Goal: Task Accomplishment & Management: Use online tool/utility

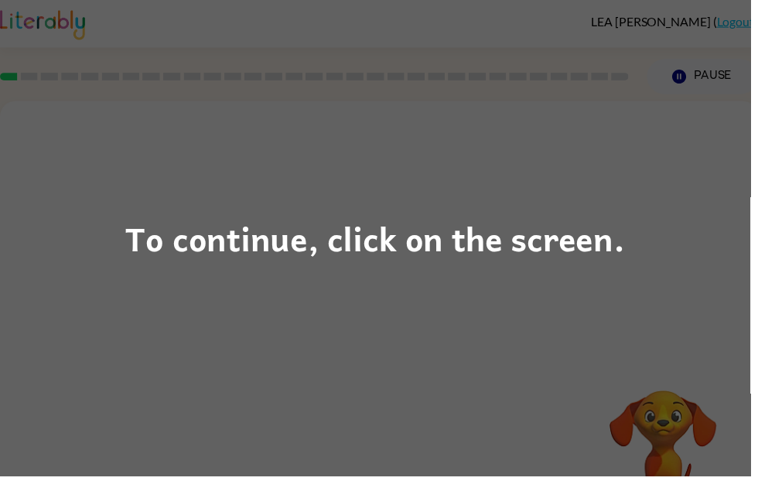
click at [170, 257] on div "To continue, click on the screen." at bounding box center [379, 240] width 504 height 53
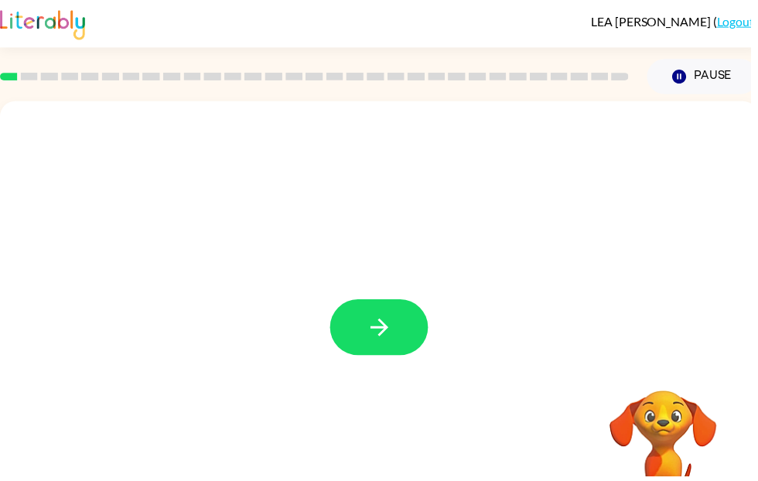
click at [357, 337] on button "button" at bounding box center [382, 330] width 99 height 56
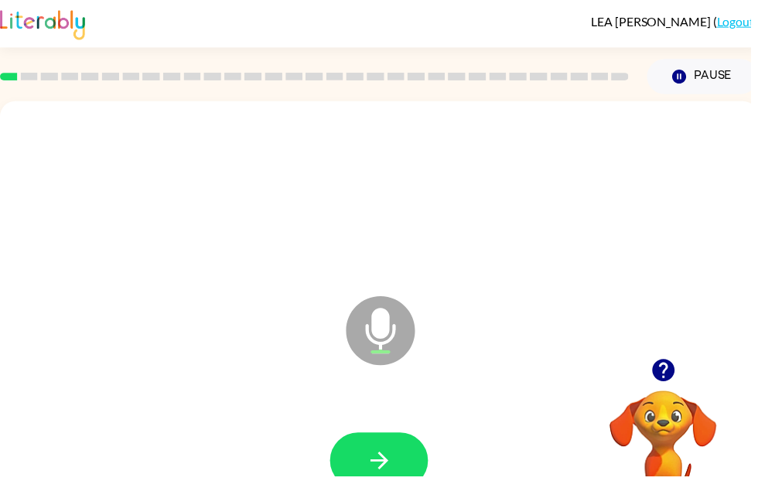
click at [395, 459] on icon "button" at bounding box center [383, 465] width 27 height 27
click at [390, 456] on icon "button" at bounding box center [383, 465] width 27 height 27
click at [358, 461] on button "button" at bounding box center [382, 465] width 99 height 56
click at [405, 475] on button "button" at bounding box center [382, 465] width 99 height 56
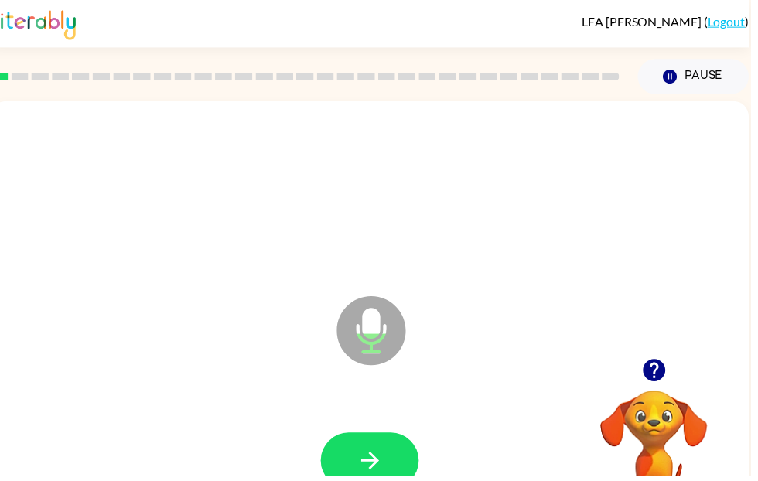
scroll to position [0, 9]
click at [394, 473] on button "button" at bounding box center [373, 465] width 99 height 56
click at [404, 477] on button "button" at bounding box center [373, 465] width 99 height 56
click at [360, 472] on icon "button" at bounding box center [373, 465] width 27 height 27
click at [350, 459] on button "button" at bounding box center [373, 465] width 99 height 56
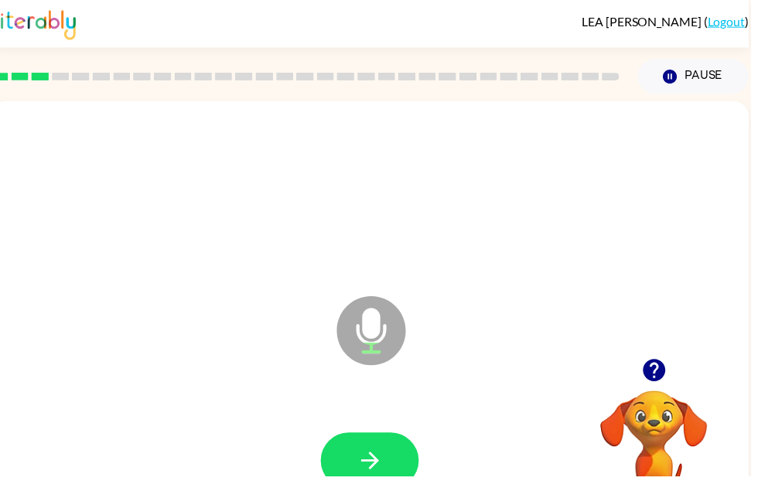
click at [370, 452] on icon "button" at bounding box center [373, 465] width 27 height 27
click at [357, 460] on button "button" at bounding box center [373, 465] width 99 height 56
click at [378, 459] on icon "button" at bounding box center [373, 465] width 27 height 27
click at [372, 480] on button "button" at bounding box center [373, 465] width 99 height 56
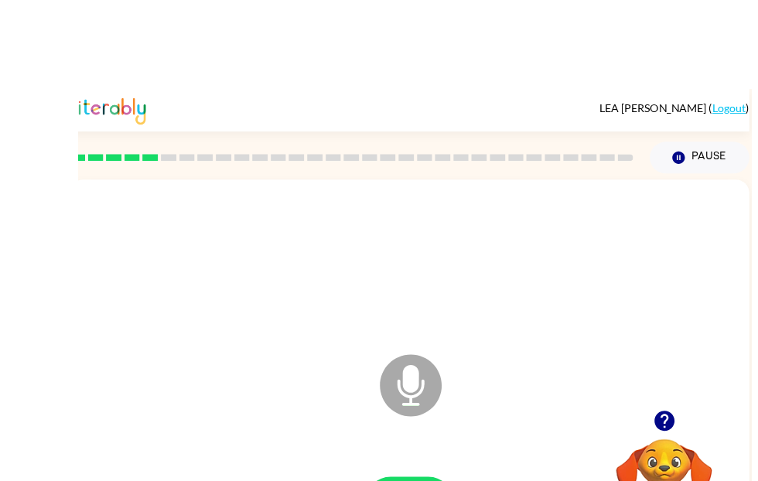
scroll to position [7, 0]
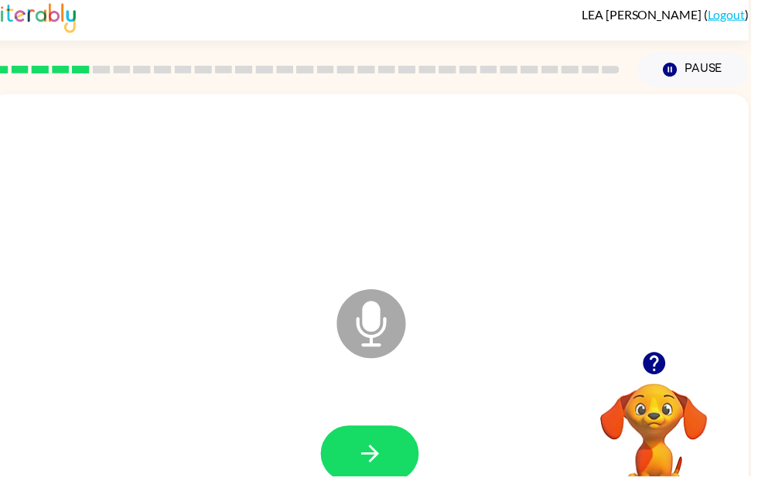
click at [361, 453] on icon "button" at bounding box center [373, 458] width 27 height 27
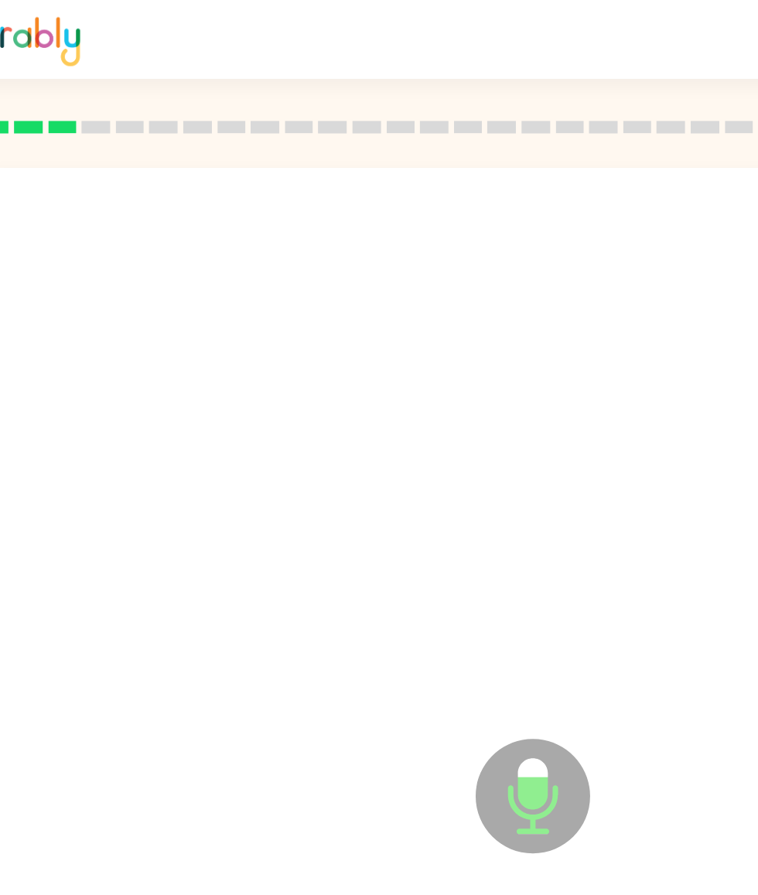
scroll to position [0, 0]
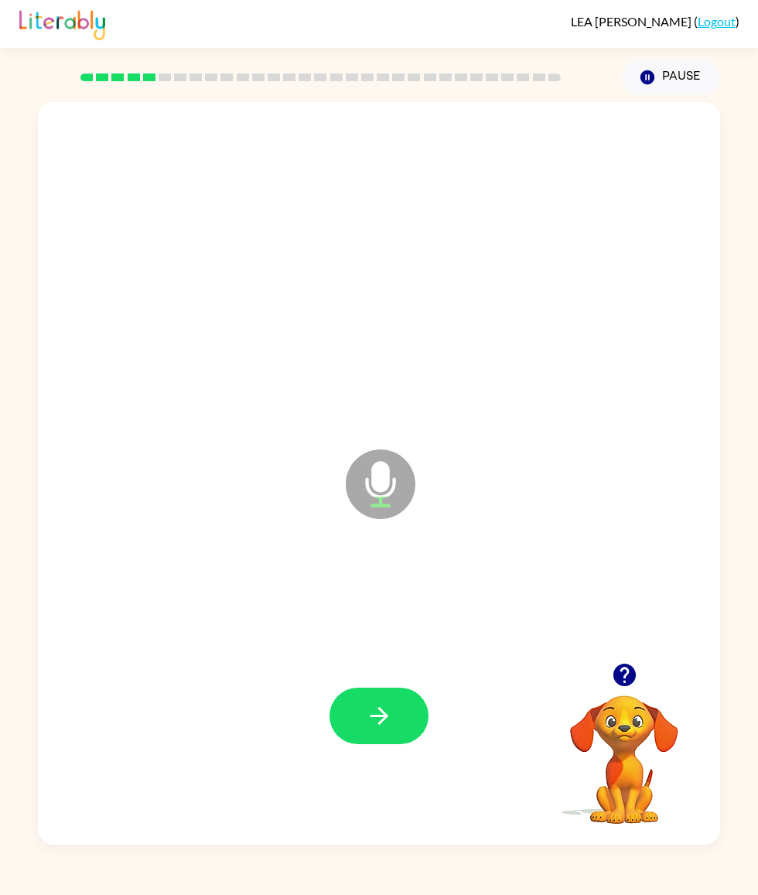
click at [387, 480] on icon "button" at bounding box center [379, 715] width 27 height 27
click at [364, 480] on button "button" at bounding box center [379, 716] width 99 height 56
click at [379, 480] on icon "button" at bounding box center [379, 715] width 27 height 27
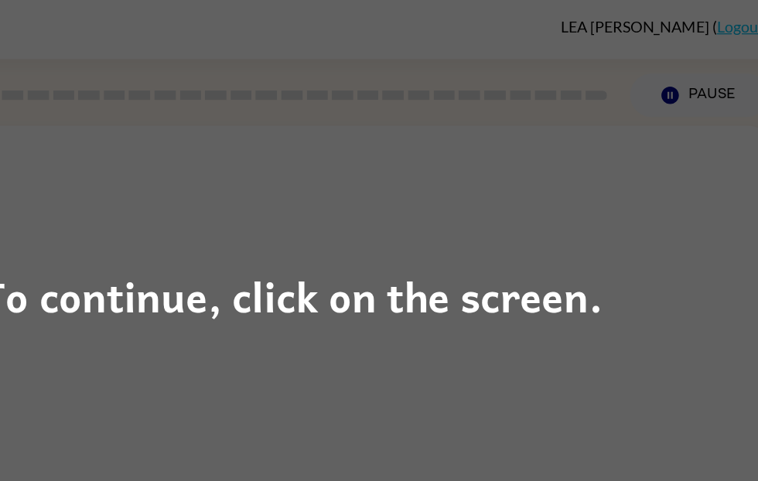
click at [127, 236] on div "To continue, click on the screen." at bounding box center [379, 240] width 504 height 53
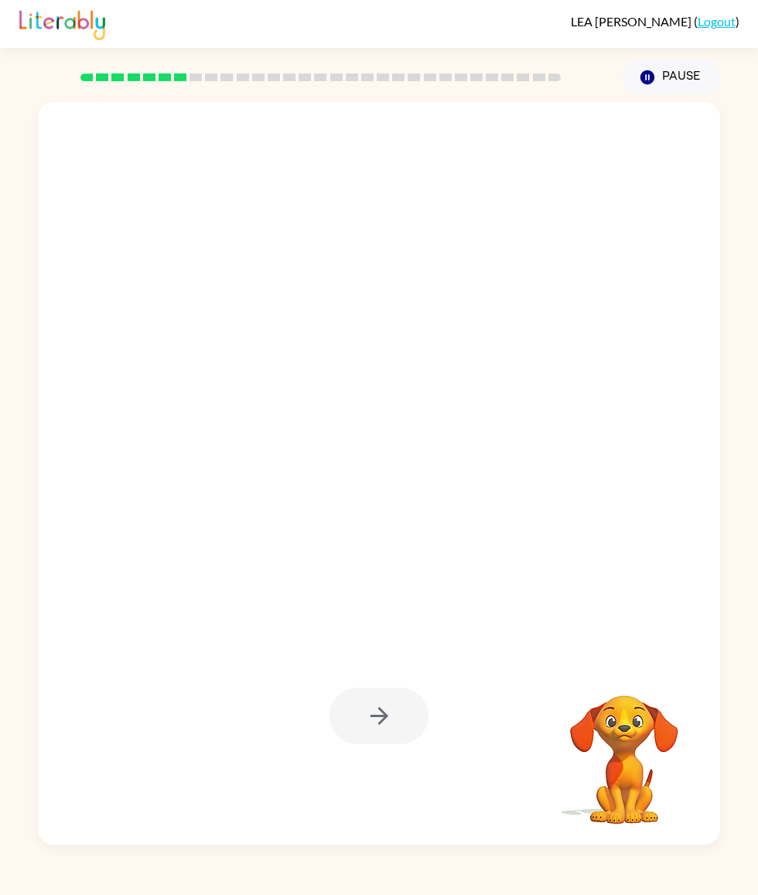
click at [24, 446] on div "Your browser must support playing .mp4 files to use Literably. Please try using…" at bounding box center [379, 470] width 758 height 750
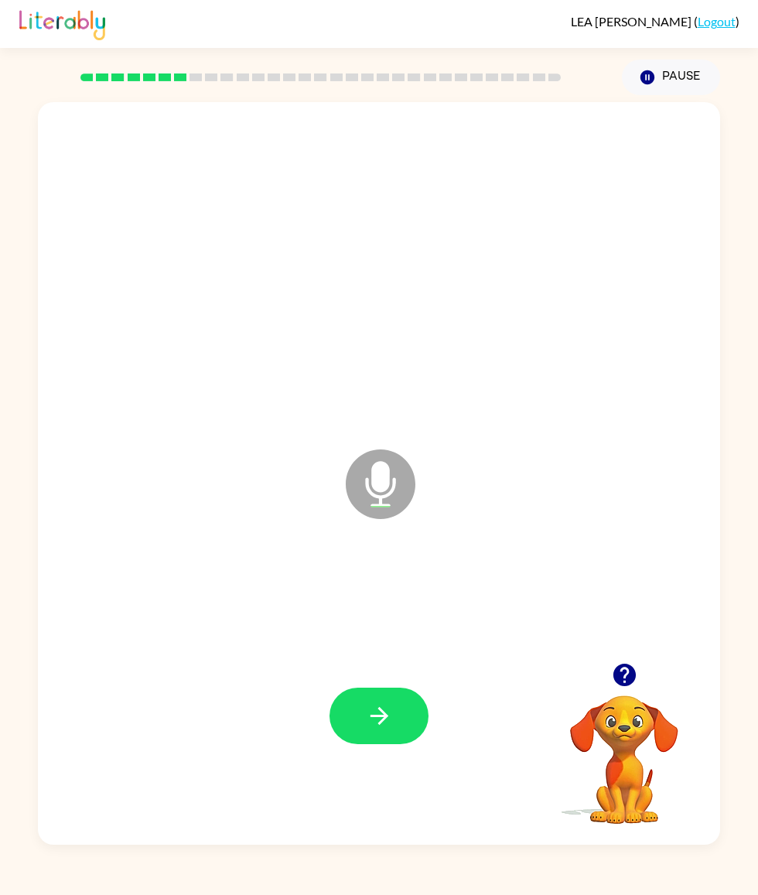
click at [375, 480] on button "button" at bounding box center [379, 716] width 99 height 56
click at [357, 480] on div at bounding box center [379, 716] width 99 height 56
click at [361, 480] on button "button" at bounding box center [379, 716] width 99 height 56
click at [391, 480] on icon "button" at bounding box center [379, 715] width 27 height 27
click at [367, 480] on button "button" at bounding box center [379, 716] width 99 height 56
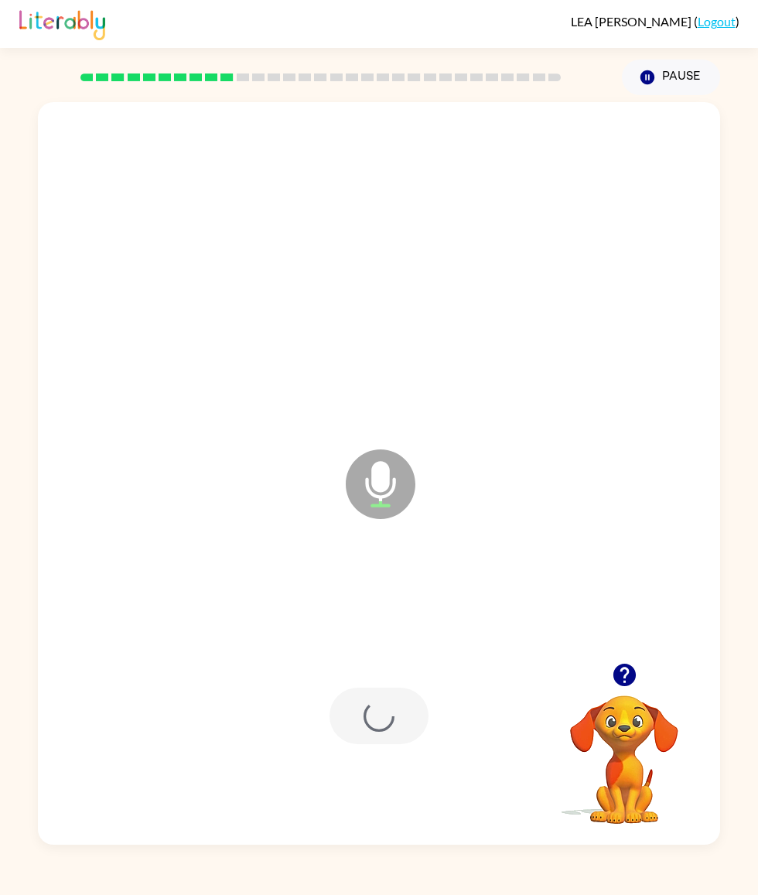
click at [390, 480] on div at bounding box center [379, 716] width 99 height 56
click at [373, 480] on icon "button" at bounding box center [379, 715] width 27 height 27
click at [388, 480] on icon "button" at bounding box center [379, 715] width 27 height 27
click at [364, 480] on button "button" at bounding box center [379, 716] width 99 height 56
click at [363, 480] on button "button" at bounding box center [379, 716] width 99 height 56
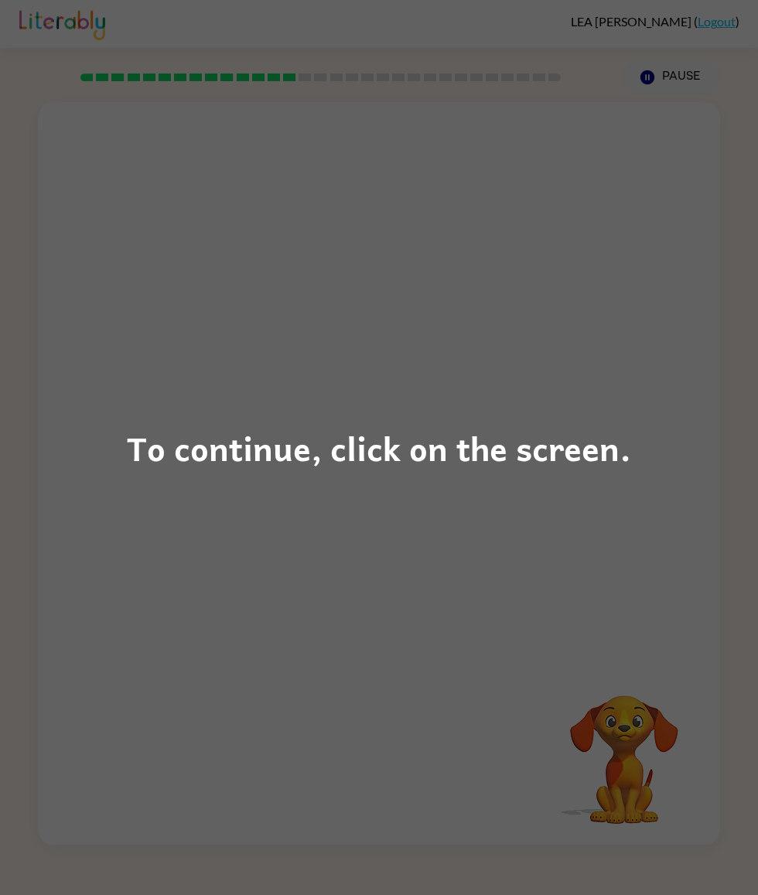
click at [202, 466] on div "To continue, click on the screen." at bounding box center [379, 448] width 504 height 53
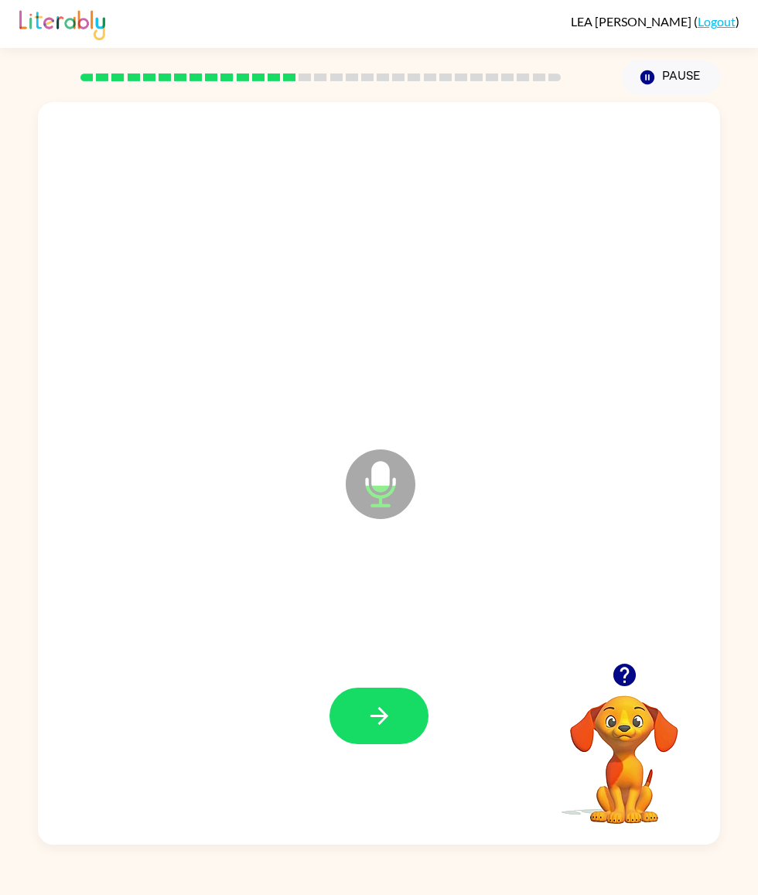
click at [379, 480] on icon "button" at bounding box center [379, 715] width 27 height 27
click at [367, 480] on icon "button" at bounding box center [379, 715] width 27 height 27
click at [357, 480] on button "button" at bounding box center [379, 716] width 99 height 56
click at [363, 480] on button "button" at bounding box center [379, 716] width 99 height 56
click at [347, 480] on button "button" at bounding box center [379, 716] width 99 height 56
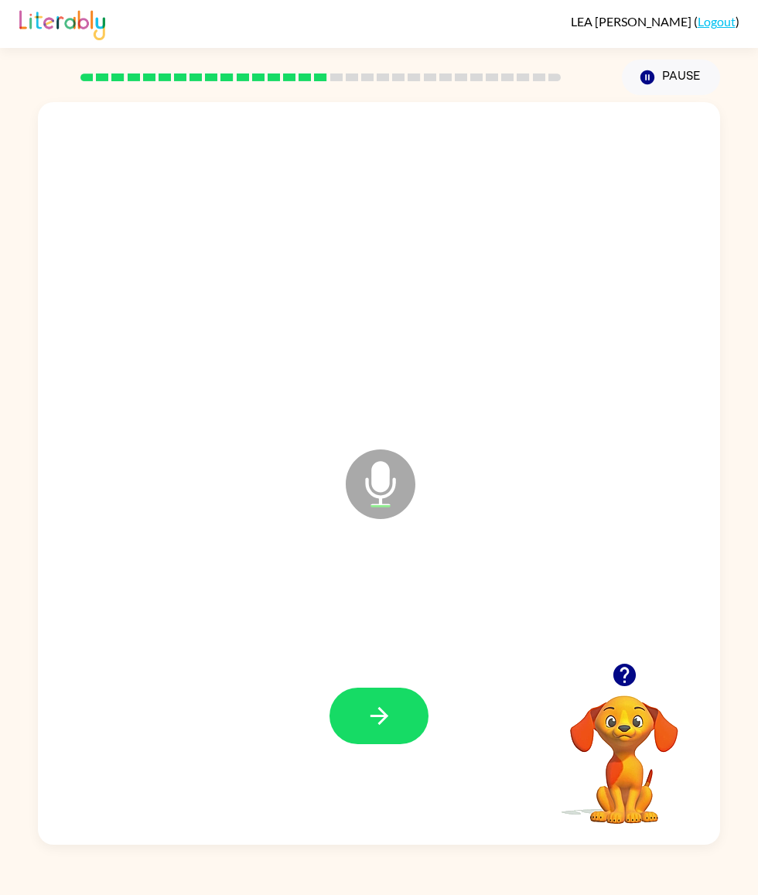
click at [337, 480] on button "button" at bounding box center [379, 716] width 99 height 56
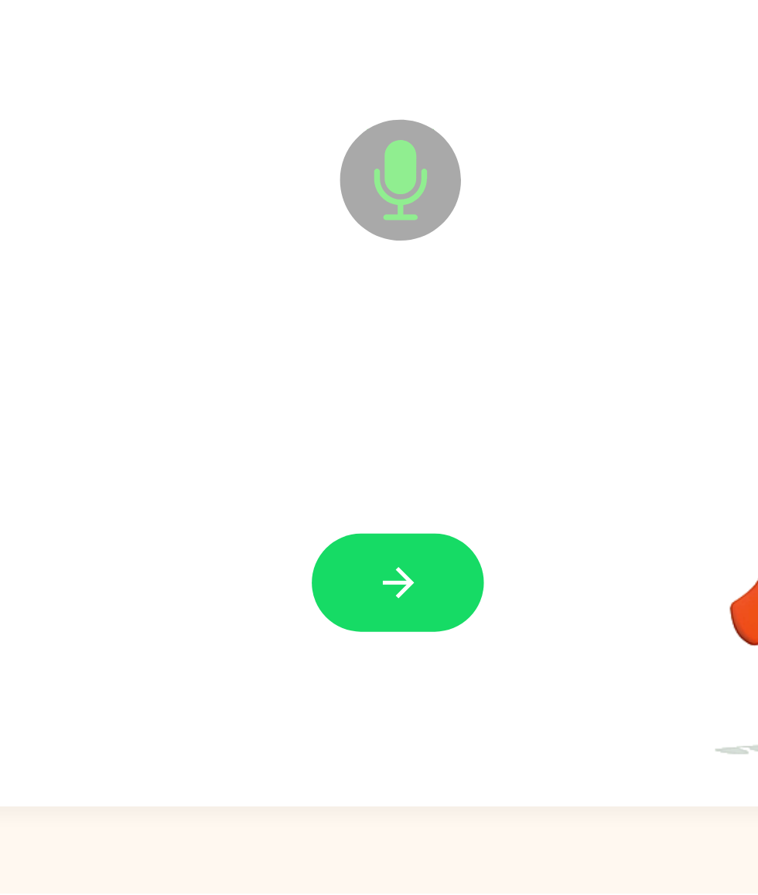
scroll to position [77, 0]
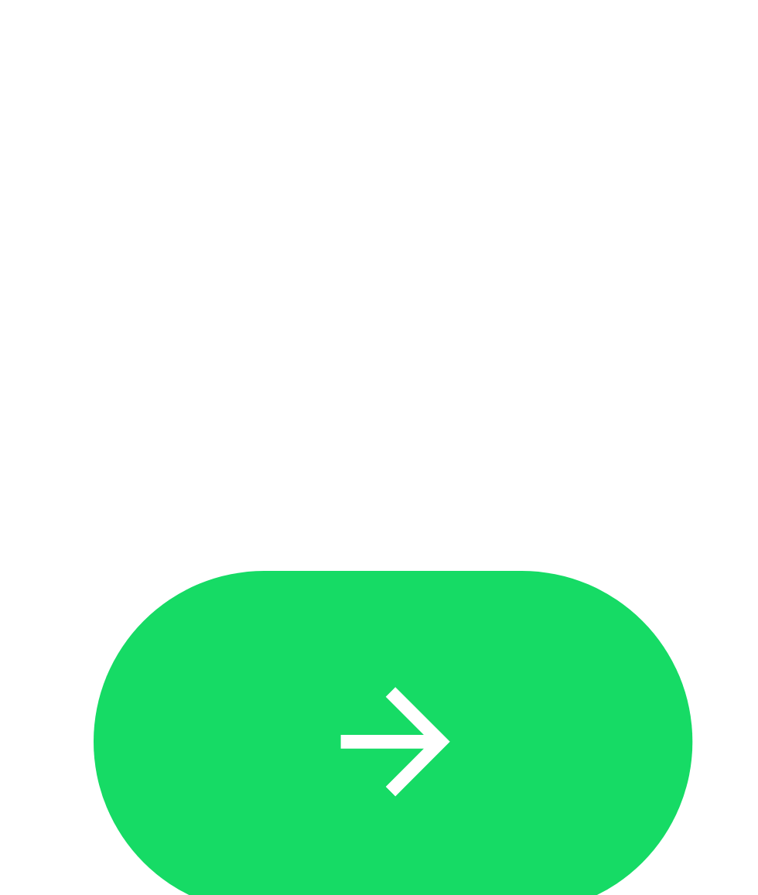
click at [366, 480] on icon "button" at bounding box center [379, 715] width 27 height 27
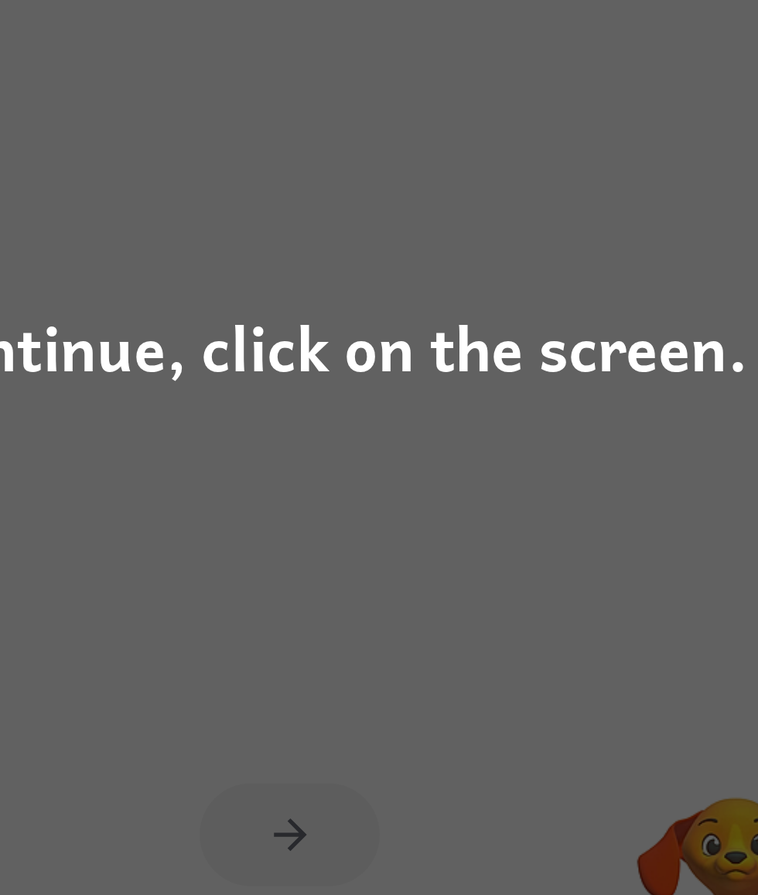
click at [127, 422] on div "To continue, click on the screen." at bounding box center [379, 448] width 504 height 53
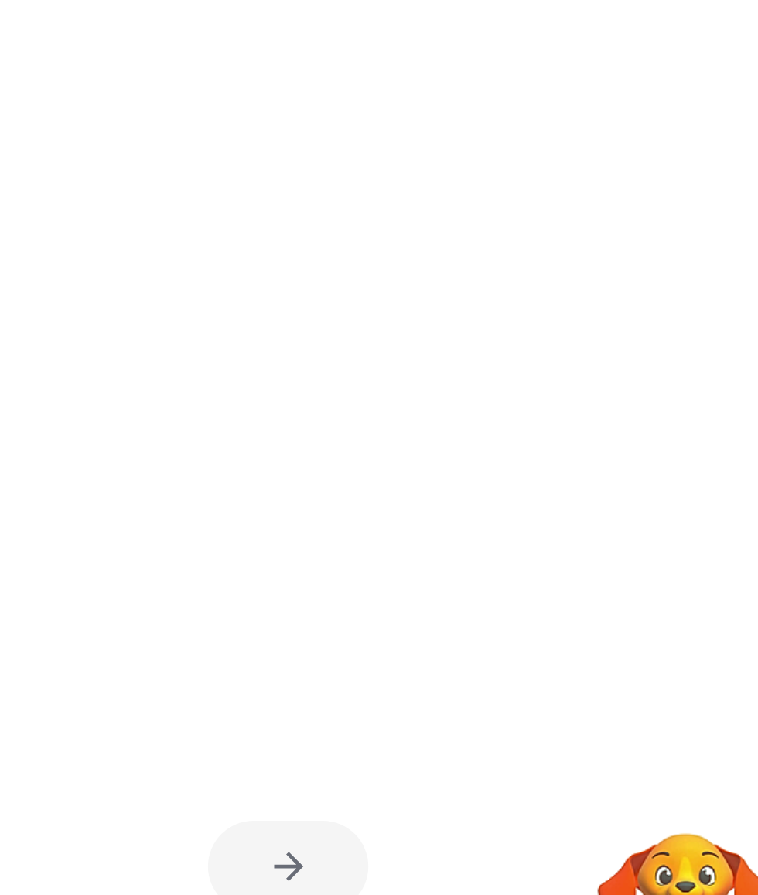
scroll to position [0, 0]
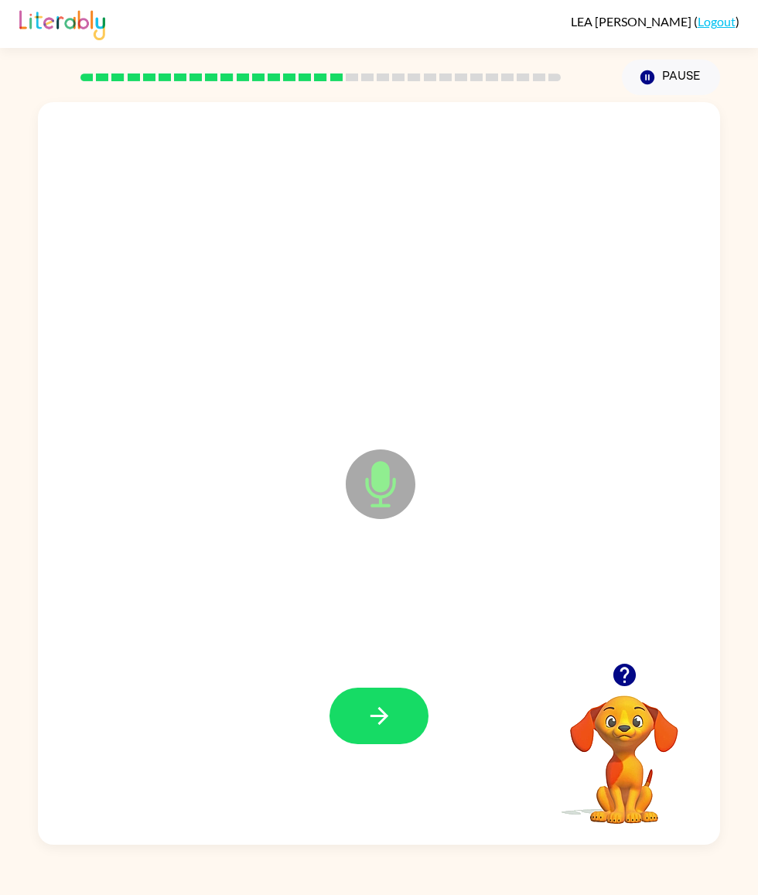
click at [367, 480] on button "button" at bounding box center [379, 716] width 99 height 56
click at [364, 480] on button "button" at bounding box center [379, 716] width 99 height 56
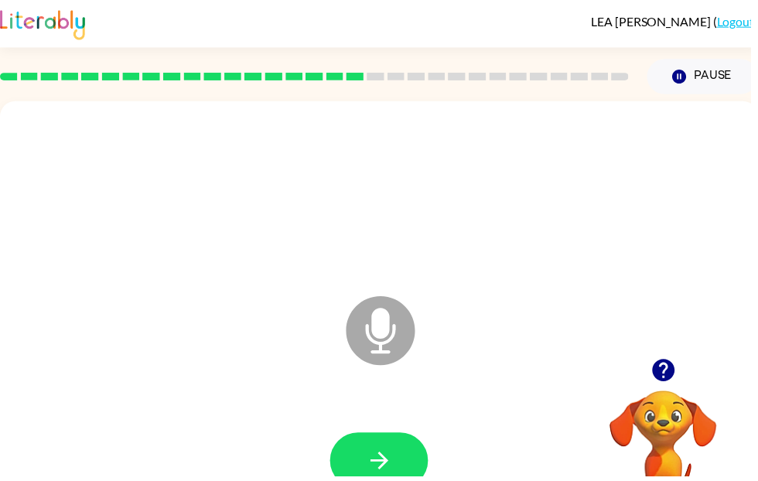
click at [368, 480] on button "button" at bounding box center [382, 465] width 99 height 56
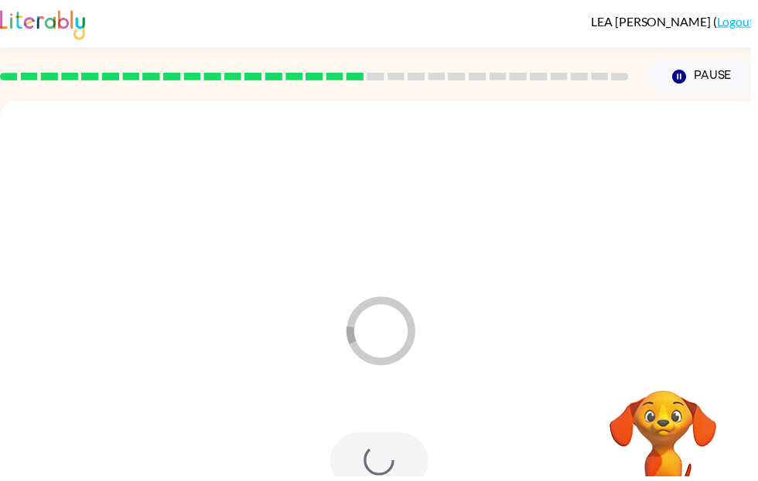
click at [375, 476] on div at bounding box center [382, 465] width 99 height 56
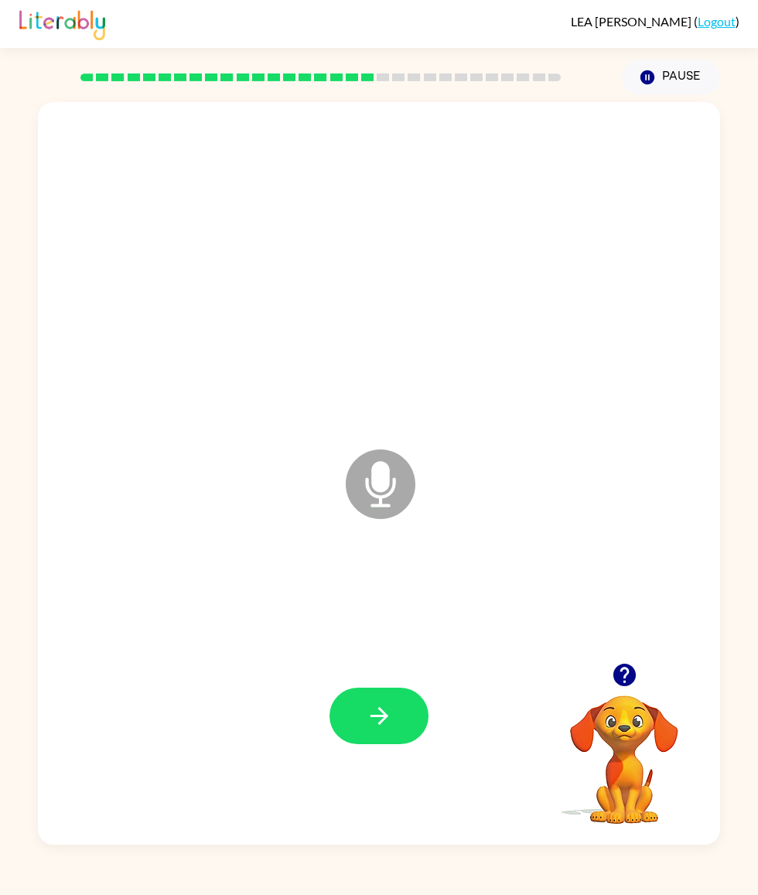
click at [384, 480] on icon "button" at bounding box center [379, 715] width 27 height 27
click at [371, 480] on icon "button" at bounding box center [379, 715] width 27 height 27
click at [388, 480] on icon "button" at bounding box center [379, 715] width 27 height 27
click at [389, 480] on icon "button" at bounding box center [379, 715] width 27 height 27
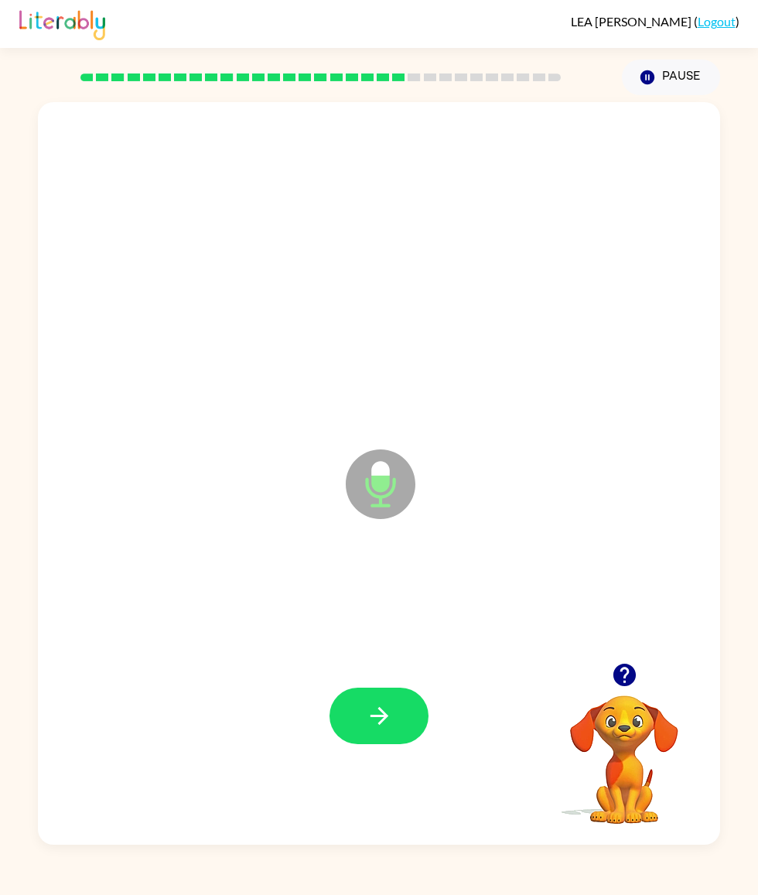
click at [384, 480] on icon "button" at bounding box center [379, 716] width 18 height 18
click at [391, 480] on icon "button" at bounding box center [379, 715] width 27 height 27
click at [390, 480] on icon "button" at bounding box center [379, 715] width 27 height 27
click at [379, 480] on icon "button" at bounding box center [379, 715] width 27 height 27
click at [385, 480] on icon "button" at bounding box center [379, 715] width 27 height 27
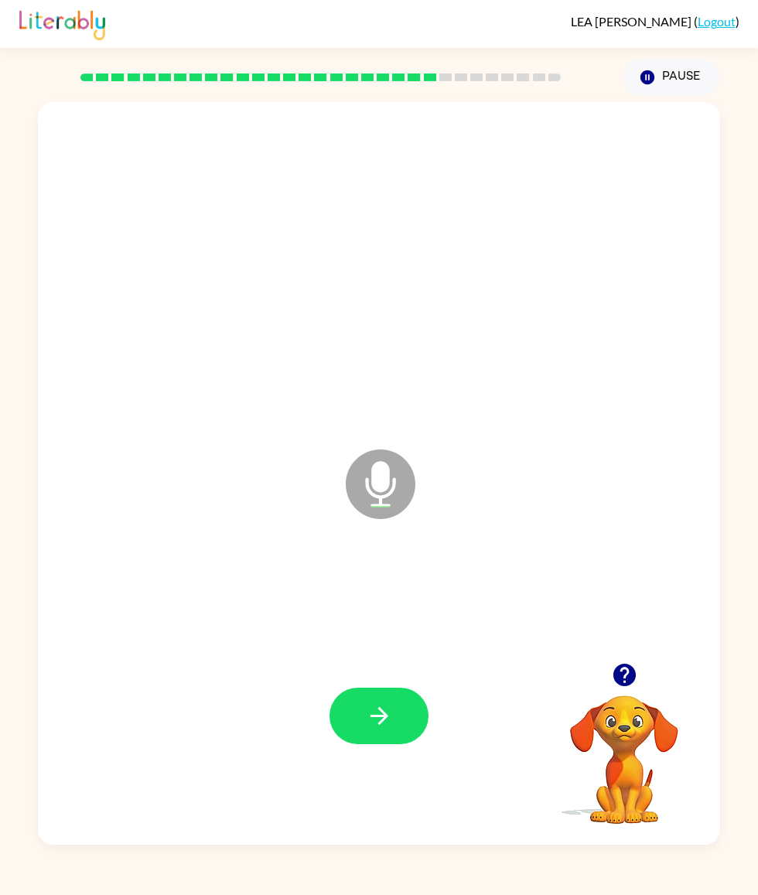
click at [366, 480] on button "button" at bounding box center [379, 716] width 99 height 56
click at [385, 480] on icon "button" at bounding box center [379, 715] width 27 height 27
click at [379, 480] on icon "button" at bounding box center [379, 715] width 27 height 27
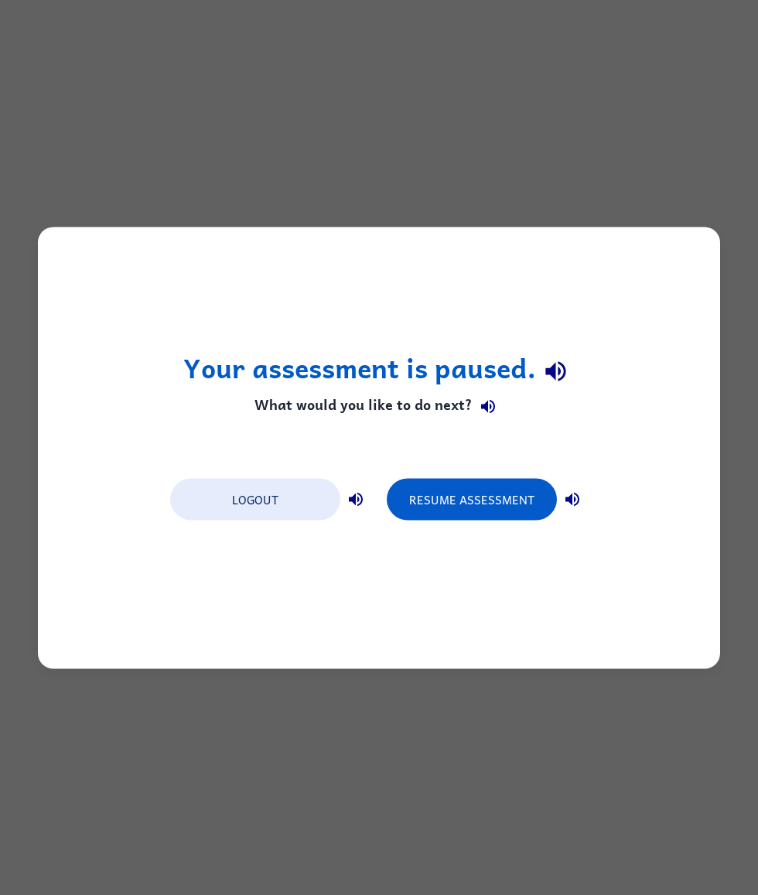
click at [299, 480] on button "Logout" at bounding box center [255, 499] width 170 height 42
click at [474, 480] on button "Resume Assessment" at bounding box center [472, 499] width 170 height 42
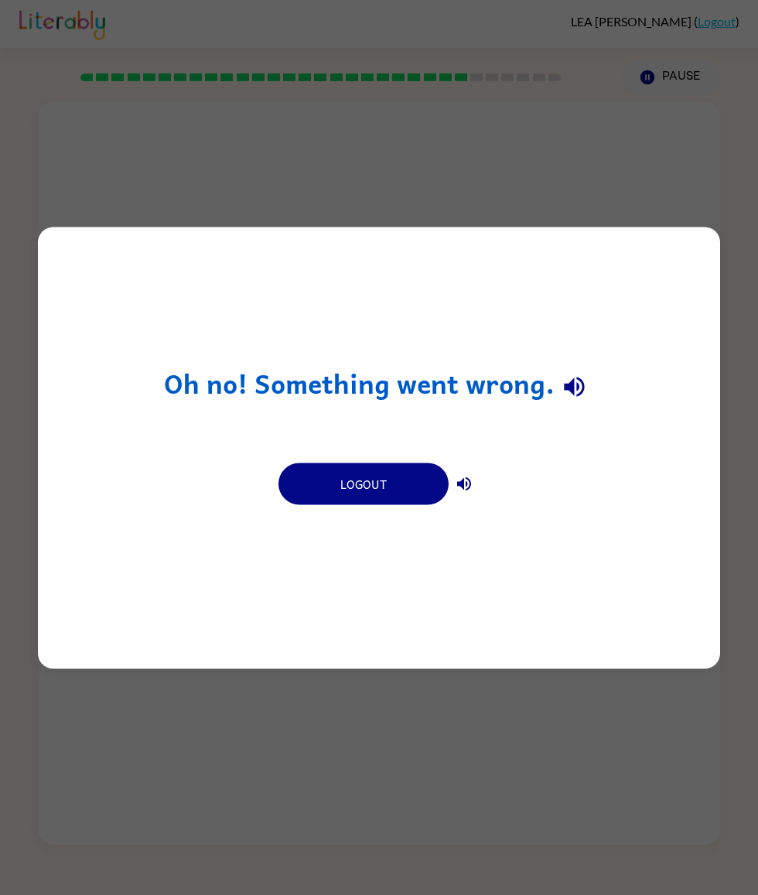
click at [747, 480] on div "Oh no! Something went wrong. Logout" at bounding box center [379, 447] width 758 height 895
